Goal: Find specific page/section: Find specific page/section

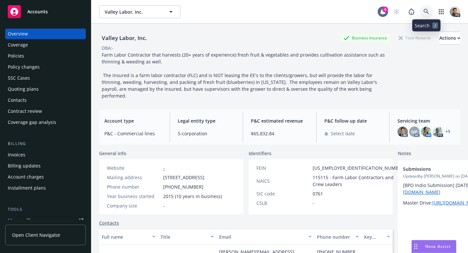
click at [426, 10] on icon at bounding box center [426, 12] width 6 height 6
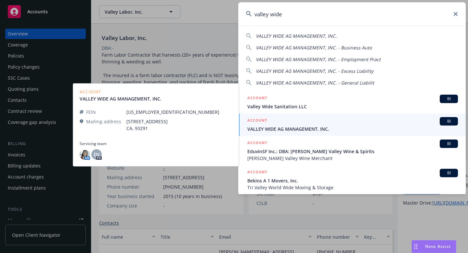
type input "valley wide"
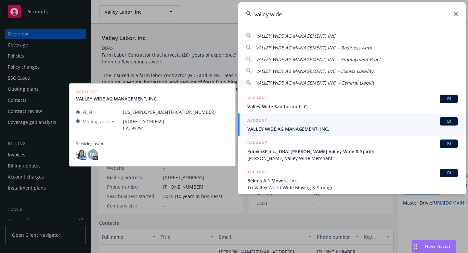
click at [287, 126] on span "VALLEY WIDE AG MANAGEMENT, INC." at bounding box center [352, 128] width 210 height 7
